Goal: Navigation & Orientation: Find specific page/section

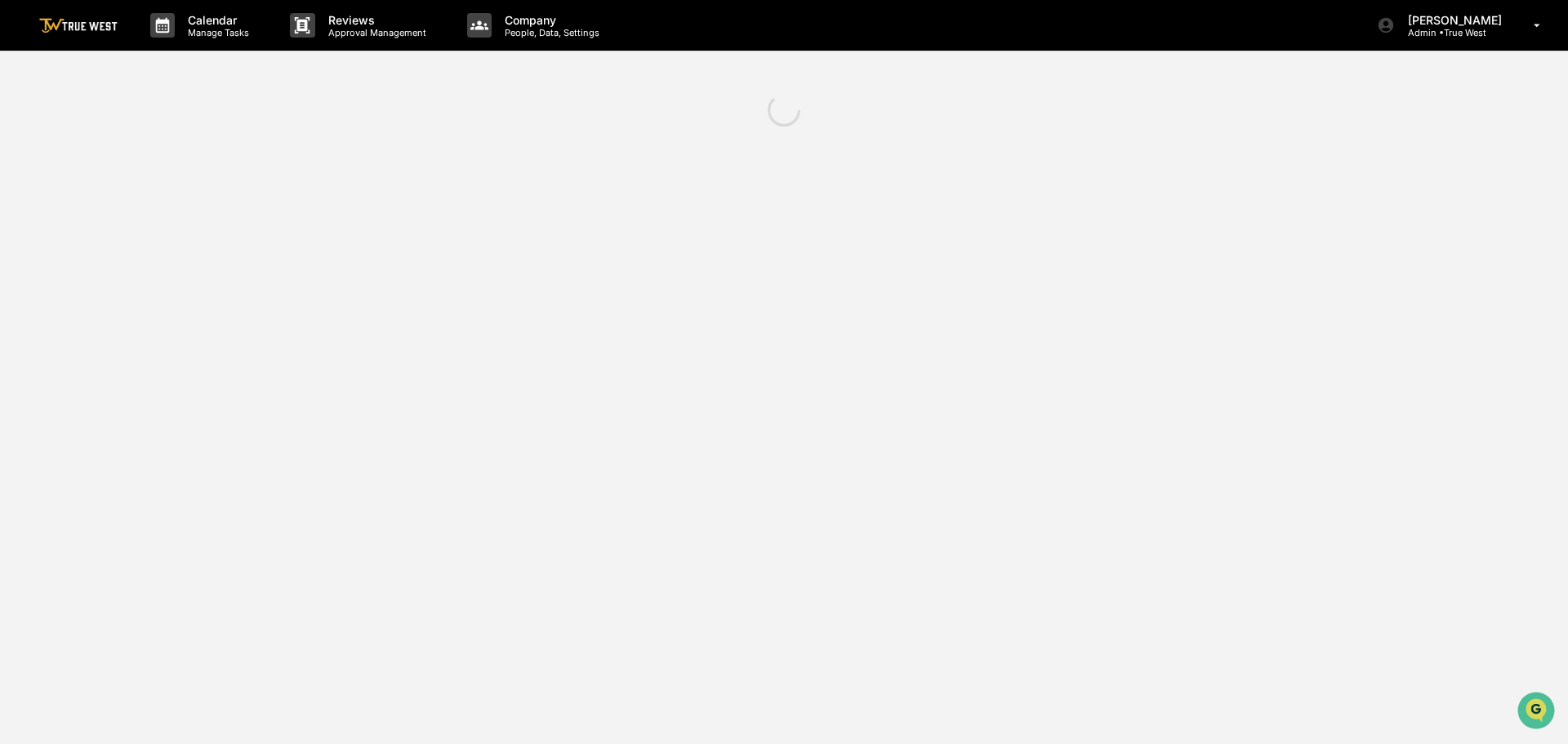
click at [851, 283] on div "Calendar Manage Tasks Reviews Approval Management Company People, Data, Setting…" at bounding box center [784, 372] width 1568 height 744
click at [71, 31] on img at bounding box center [78, 26] width 78 height 15
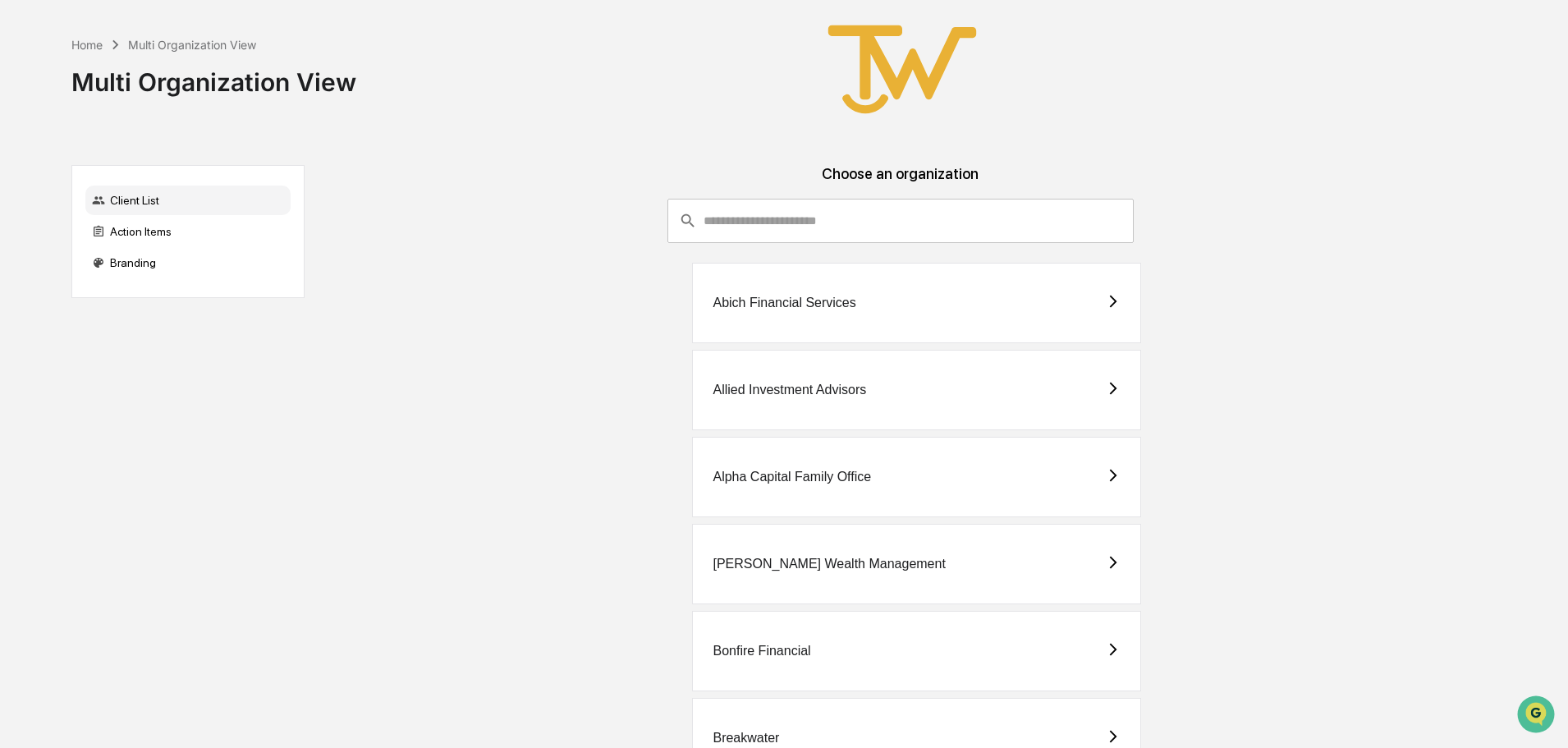
click at [750, 390] on div "Allied Investment Advisors" at bounding box center [789, 389] width 153 height 14
